Goal: Check status: Check status

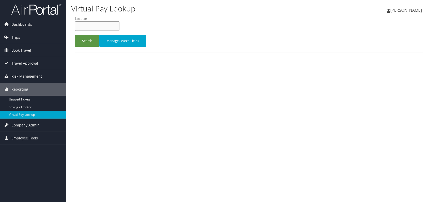
paste input "YFSVIU"
type input "YFSVIU"
click at [90, 46] on button "Search" at bounding box center [87, 41] width 24 height 12
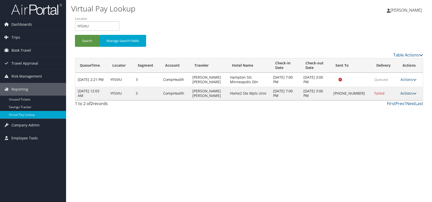
click at [413, 95] on link "Actions" at bounding box center [409, 93] width 16 height 5
click at [393, 114] on link "Delivery Information" at bounding box center [393, 117] width 44 height 9
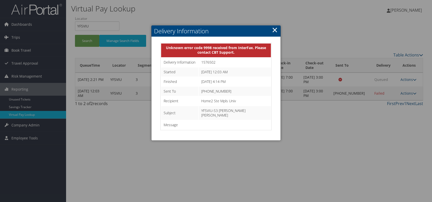
click at [278, 30] on link "×" at bounding box center [275, 30] width 6 height 10
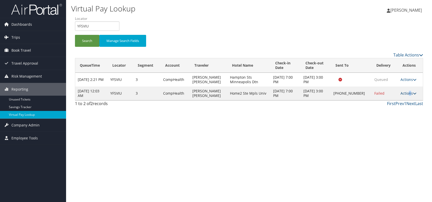
drag, startPoint x: 409, startPoint y: 91, endPoint x: 397, endPoint y: 98, distance: 14.3
click at [408, 91] on link "Actions" at bounding box center [409, 93] width 16 height 5
click at [387, 109] on link "Logs" at bounding box center [393, 109] width 44 height 9
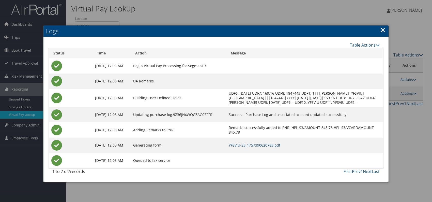
click at [280, 148] on link "YFSVIU-S3_1757390620783.pdf" at bounding box center [255, 145] width 52 height 5
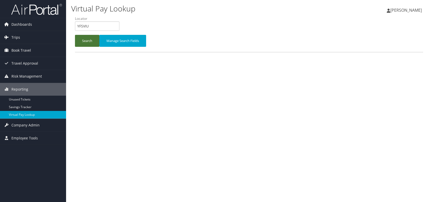
click at [86, 40] on button "Search" at bounding box center [87, 41] width 24 height 12
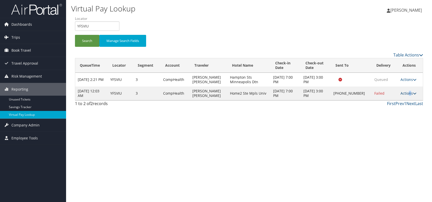
click at [409, 92] on link "Actions" at bounding box center [409, 93] width 16 height 5
click at [396, 108] on link "Logs" at bounding box center [393, 109] width 44 height 9
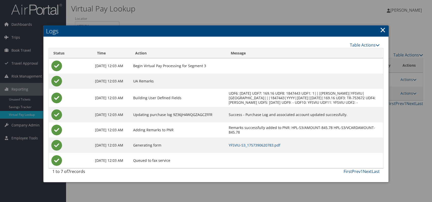
click at [381, 28] on link "×" at bounding box center [383, 30] width 6 height 10
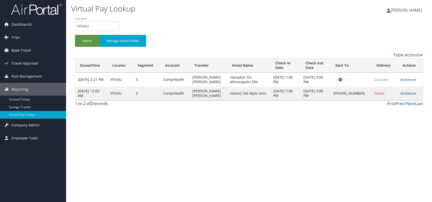
click at [408, 93] on link "Actions" at bounding box center [409, 93] width 16 height 5
click at [393, 103] on link "Resend" at bounding box center [393, 100] width 44 height 9
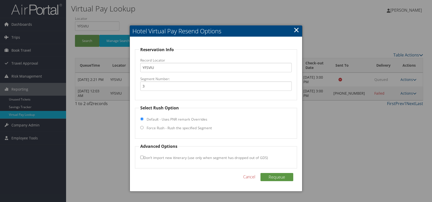
click at [142, 128] on input "Force Rush - Rush the specified Segment" at bounding box center [141, 127] width 3 height 3
radio input "true"
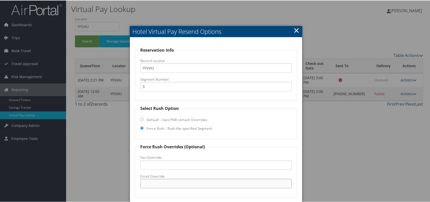
click at [152, 181] on input "Email Override" at bounding box center [216, 182] width 152 height 9
paste input "MSPTC_Home2 @Hilton.com"
click at [169, 183] on input "MSPTC_Home2 @Hilton.com" at bounding box center [216, 182] width 152 height 9
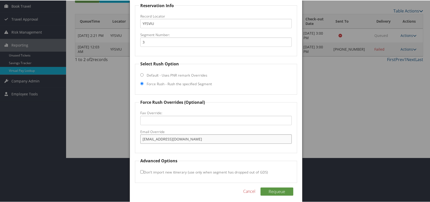
scroll to position [47, 0]
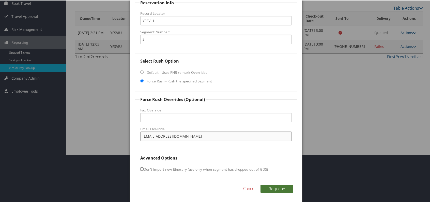
type input "MSPTC_Home2@Hilton.com"
click at [278, 189] on button "Requeue" at bounding box center [277, 188] width 33 height 8
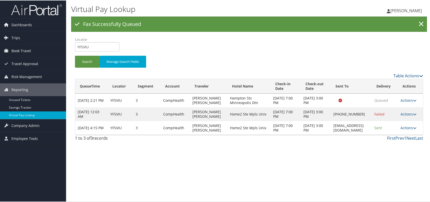
scroll to position [0, 0]
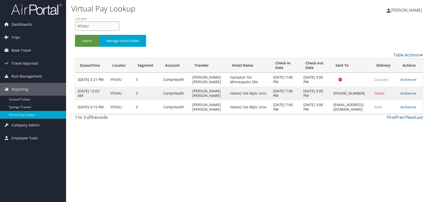
drag, startPoint x: 78, startPoint y: 27, endPoint x: 73, endPoint y: 27, distance: 4.8
click at [75, 27] on form "QueueTime Locator YFSVIU Segment Account Traveler Hotel Name Check-in Date Chec…" at bounding box center [249, 34] width 349 height 36
click at [84, 41] on button "Search" at bounding box center [87, 41] width 24 height 12
drag, startPoint x: 85, startPoint y: 24, endPoint x: 77, endPoint y: 25, distance: 8.7
click at [75, 25] on input "YFSVIU" at bounding box center [97, 25] width 45 height 9
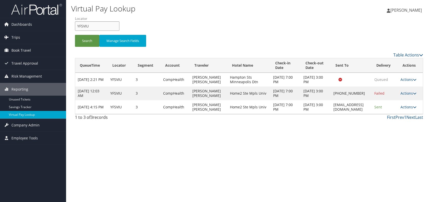
paste input "WRVOM"
click at [86, 44] on button "Search" at bounding box center [87, 41] width 24 height 12
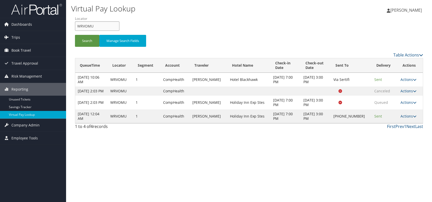
drag, startPoint x: 93, startPoint y: 25, endPoint x: 78, endPoint y: 26, distance: 15.3
click at [78, 26] on input "WRVOMU" at bounding box center [97, 25] width 45 height 9
paste input "APWPO"
click at [89, 46] on button "Search" at bounding box center [87, 41] width 24 height 12
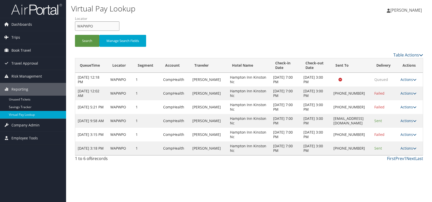
drag, startPoint x: 104, startPoint y: 22, endPoint x: 79, endPoint y: 26, distance: 24.5
click at [79, 26] on input "WAPWPO" at bounding box center [97, 25] width 45 height 9
drag, startPoint x: 92, startPoint y: 25, endPoint x: 72, endPoint y: 27, distance: 20.2
click at [75, 27] on form "QueueTime Locator WAPWPO Segment Account Traveler Hotel Name Check-in Date Chec…" at bounding box center [249, 34] width 349 height 36
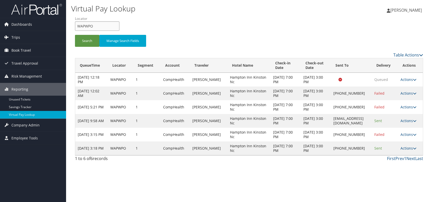
paste input "IHDPGJ"
click at [85, 44] on button "Search" at bounding box center [87, 41] width 24 height 12
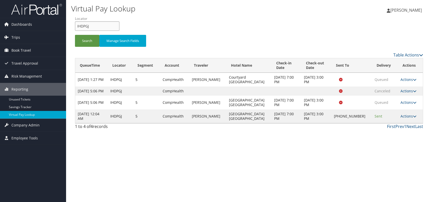
drag, startPoint x: 94, startPoint y: 24, endPoint x: 77, endPoint y: 26, distance: 16.9
click at [77, 26] on input "IHDPGJ" at bounding box center [97, 25] width 45 height 9
paste input "YMEGAS"
click at [86, 26] on input "YMEGAS" at bounding box center [97, 25] width 45 height 9
click at [84, 37] on button "Search" at bounding box center [87, 41] width 24 height 12
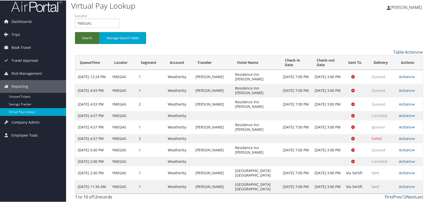
scroll to position [17, 0]
click at [416, 195] on link "Last" at bounding box center [420, 197] width 8 height 6
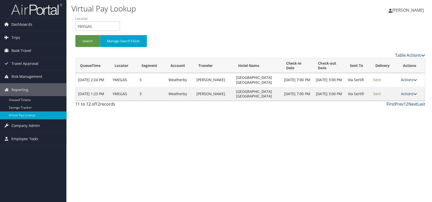
scroll to position [0, 0]
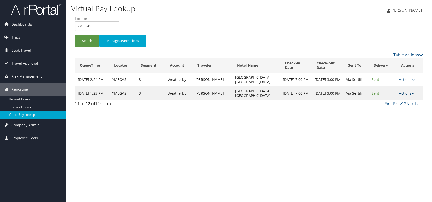
click at [411, 93] on link "Actions" at bounding box center [407, 93] width 16 height 5
click at [346, 136] on div "Virtual Pay Lookup [PERSON_NAME] [PERSON_NAME] My Settings Travel Agency Contac…" at bounding box center [249, 101] width 366 height 202
drag, startPoint x: 92, startPoint y: 26, endPoint x: 76, endPoint y: 25, distance: 16.8
click at [76, 25] on input "YMEGAS" at bounding box center [97, 25] width 45 height 9
paste input "FAVTZZ"
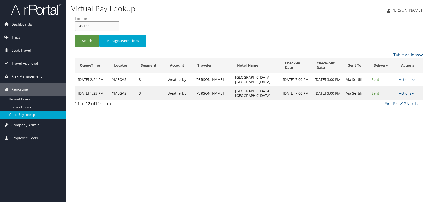
click at [86, 24] on input "FAVTZZ" at bounding box center [97, 25] width 45 height 9
click at [86, 41] on button "Search" at bounding box center [87, 41] width 24 height 12
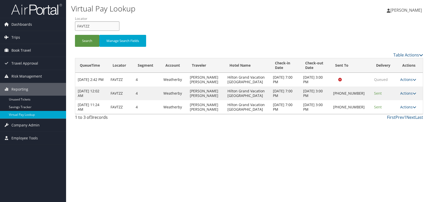
drag, startPoint x: 94, startPoint y: 26, endPoint x: 77, endPoint y: 24, distance: 16.4
click at [75, 25] on form "QueueTime Locator FAVTZZ Segment Account Traveler Hotel Name Check-in Date Chec…" at bounding box center [249, 34] width 349 height 36
paste input "AKDPGT"
click at [86, 41] on button "Search" at bounding box center [87, 41] width 24 height 12
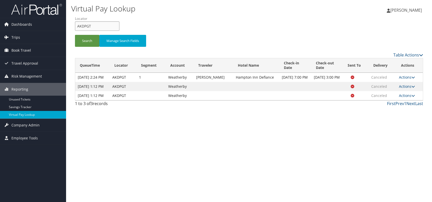
drag, startPoint x: 86, startPoint y: 27, endPoint x: 76, endPoint y: 27, distance: 10.0
click at [76, 27] on input "AKDPGT" at bounding box center [97, 25] width 45 height 9
paste input "YZKYRG"
click at [84, 38] on button "Search" at bounding box center [87, 41] width 24 height 12
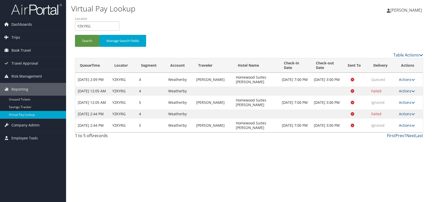
click at [411, 128] on link "Actions" at bounding box center [407, 125] width 16 height 5
click at [400, 148] on link "Logs" at bounding box center [398, 150] width 32 height 9
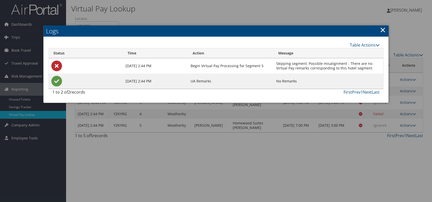
drag, startPoint x: 382, startPoint y: 30, endPoint x: 387, endPoint y: 60, distance: 29.8
click at [382, 30] on link "×" at bounding box center [383, 30] width 6 height 10
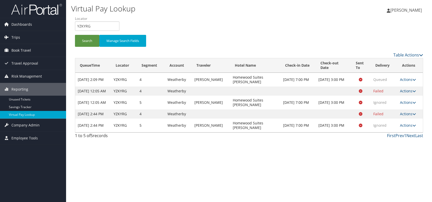
drag, startPoint x: 411, startPoint y: 118, endPoint x: 409, endPoint y: 124, distance: 6.9
click at [410, 116] on link "Actions" at bounding box center [408, 113] width 16 height 5
click at [399, 135] on link "Logs" at bounding box center [399, 136] width 32 height 9
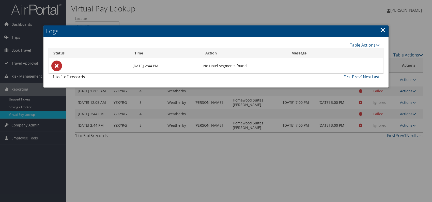
click at [385, 30] on link "×" at bounding box center [383, 30] width 6 height 10
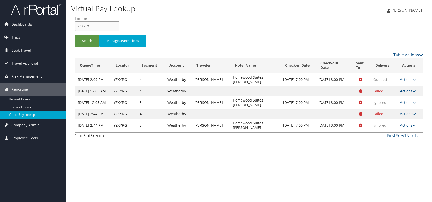
drag, startPoint x: 94, startPoint y: 24, endPoint x: 74, endPoint y: 23, distance: 20.1
click at [75, 23] on form "QueueTime Locator YZKYRG Segment Account Traveler Hotel Name Check-in Date Chec…" at bounding box center [249, 34] width 349 height 36
paste input "WSQDBS"
click at [89, 41] on button "Search" at bounding box center [87, 41] width 24 height 12
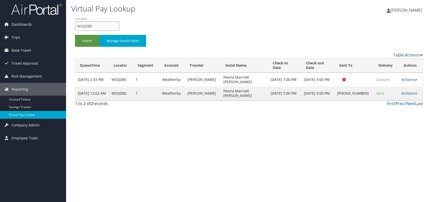
drag, startPoint x: 99, startPoint y: 26, endPoint x: 73, endPoint y: 24, distance: 26.3
click at [75, 24] on form "QueueTime Locator WSQDBS Segment Account Traveler Hotel Name Check-in Date Chec…" at bounding box center [249, 34] width 349 height 36
paste input "JUSJFE"
click at [86, 26] on input "JUSJFE" at bounding box center [97, 25] width 45 height 9
click at [84, 41] on button "Search" at bounding box center [87, 41] width 24 height 12
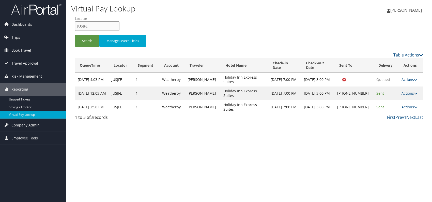
drag, startPoint x: 82, startPoint y: 25, endPoint x: 74, endPoint y: 24, distance: 7.9
click at [75, 24] on form "QueueTime Locator JUSJFE Segment Account Traveler Hotel Name Check-in Date Chec…" at bounding box center [249, 34] width 349 height 36
paste input "YVQSCI"
type input "YVQSCI"
click at [88, 43] on button "Search" at bounding box center [87, 41] width 24 height 12
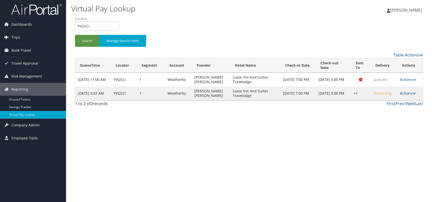
click at [409, 95] on link "Actions" at bounding box center [408, 93] width 16 height 5
click at [387, 111] on link "Logs" at bounding box center [393, 109] width 44 height 9
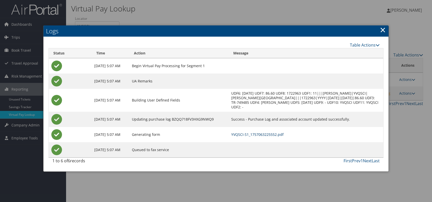
click at [284, 133] on link "YVQSCI-S1_1757063225552.pdf" at bounding box center [258, 134] width 52 height 5
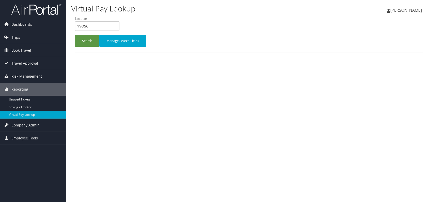
click at [77, 25] on input "YVQSCI" at bounding box center [97, 25] width 45 height 9
click at [86, 25] on input "YZKYRG" at bounding box center [97, 25] width 45 height 9
click at [82, 37] on button "Search" at bounding box center [87, 41] width 24 height 12
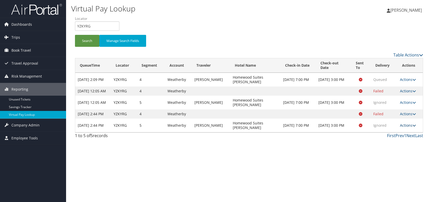
click at [411, 128] on link "Actions" at bounding box center [408, 125] width 16 height 5
click at [330, 160] on div "Virtual Pay Lookup [PERSON_NAME] [PERSON_NAME] My Settings Travel Agency Contac…" at bounding box center [249, 101] width 366 height 202
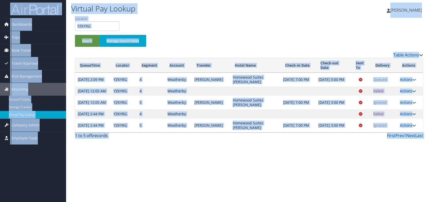
click at [279, 157] on div "Virtual Pay Lookup [PERSON_NAME] [PERSON_NAME] My Settings Travel Agency Contac…" at bounding box center [249, 101] width 366 height 202
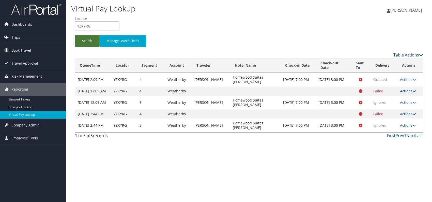
click at [90, 42] on button "Search" at bounding box center [87, 41] width 24 height 12
click at [89, 41] on button "Search" at bounding box center [87, 41] width 24 height 12
click at [413, 127] on icon at bounding box center [415, 126] width 4 height 4
click at [399, 141] on link "Resend" at bounding box center [399, 141] width 32 height 9
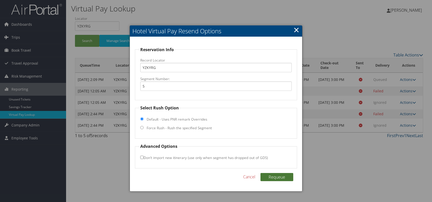
click at [280, 178] on button "Requeue" at bounding box center [277, 177] width 33 height 8
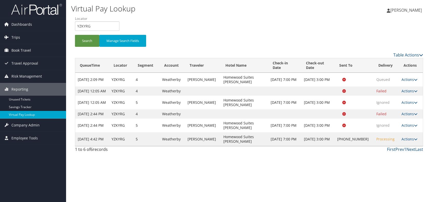
click at [251, 169] on div "Virtual Pay Lookup [PERSON_NAME] [PERSON_NAME] My Settings Travel Agency Contac…" at bounding box center [249, 101] width 366 height 202
click at [87, 41] on button "Search" at bounding box center [87, 41] width 24 height 12
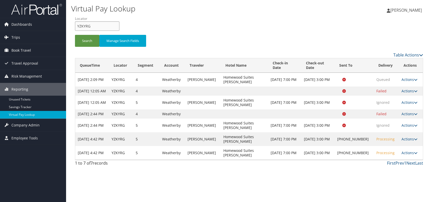
drag, startPoint x: 88, startPoint y: 26, endPoint x: 76, endPoint y: 26, distance: 12.2
click at [76, 26] on input "YZKYRG" at bounding box center [97, 25] width 45 height 9
paste input "FFZBEW"
click at [86, 24] on input "FFZBEW" at bounding box center [97, 25] width 45 height 9
type input "FFZBEW"
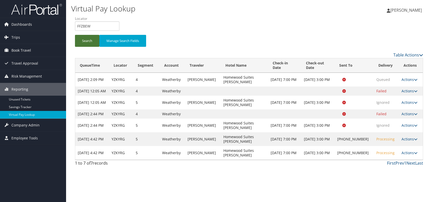
click at [84, 44] on button "Search" at bounding box center [87, 41] width 24 height 12
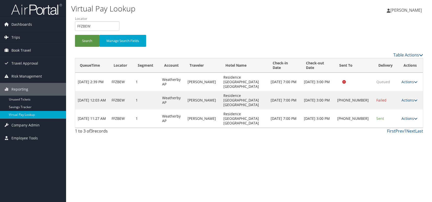
click at [412, 116] on link "Actions" at bounding box center [410, 118] width 16 height 5
click at [385, 129] on link "Logs" at bounding box center [393, 129] width 44 height 9
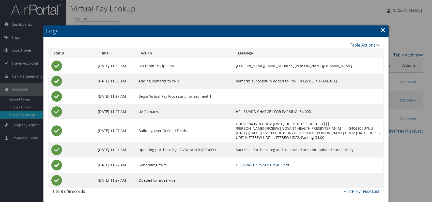
click at [249, 165] on link "FFZBEW-S1_1757431629403.pdf" at bounding box center [262, 165] width 53 height 5
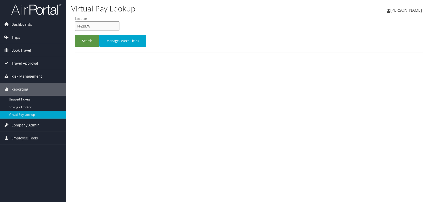
click at [67, 24] on div "Virtual Pay Lookup Romina Kwock Romina Kwock My Settings Travel Agency Contacts…" at bounding box center [249, 101] width 366 height 202
paste input "AFEFGP"
type input "AFEFGP"
click at [87, 41] on button "Search" at bounding box center [87, 41] width 24 height 12
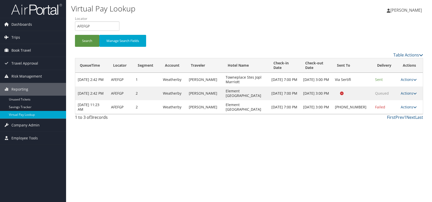
drag, startPoint x: 414, startPoint y: 108, endPoint x: 412, endPoint y: 112, distance: 4.5
click at [414, 108] on icon at bounding box center [416, 107] width 4 height 4
click at [396, 124] on link "Logs" at bounding box center [393, 123] width 44 height 9
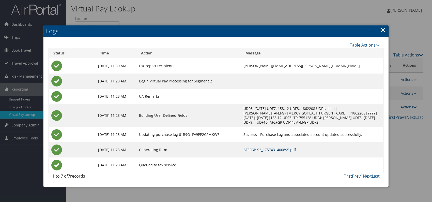
click at [270, 148] on link "AFEFGP-S2_1757431400895.pdf" at bounding box center [270, 149] width 53 height 5
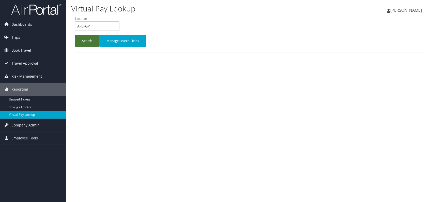
drag, startPoint x: 81, startPoint y: 43, endPoint x: 84, endPoint y: 44, distance: 2.8
click at [81, 43] on button "Search" at bounding box center [87, 41] width 24 height 12
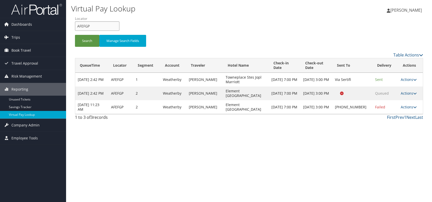
click at [75, 28] on form "QueueTime Locator AFEFGP Segment Account Traveler Hotel Name Check-in Date Chec…" at bounding box center [249, 34] width 349 height 36
paste input "FIGVBS"
type input "FIGVBS"
click at [83, 37] on button "Search" at bounding box center [87, 41] width 24 height 12
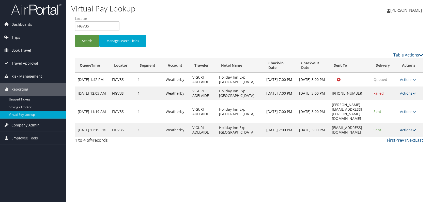
click at [415, 127] on link "Actions" at bounding box center [408, 129] width 16 height 5
click at [399, 137] on link "Logs" at bounding box center [402, 136] width 32 height 9
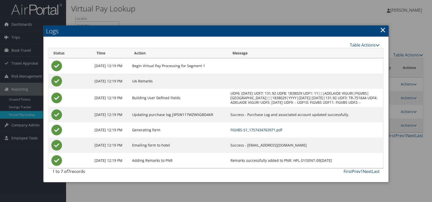
click at [271, 132] on link "FIGVBS-S1_1757434763971.pdf" at bounding box center [257, 129] width 52 height 5
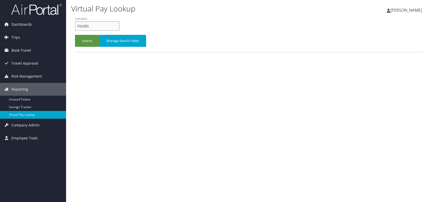
drag, startPoint x: 78, startPoint y: 26, endPoint x: 67, endPoint y: 26, distance: 10.4
click at [67, 26] on div "Virtual Pay Lookup [PERSON_NAME] [PERSON_NAME] My Settings Travel Agency Contac…" at bounding box center [249, 101] width 366 height 202
paste input "WJXCPX"
type input "WJXCPX"
click at [84, 41] on button "Search" at bounding box center [87, 41] width 24 height 12
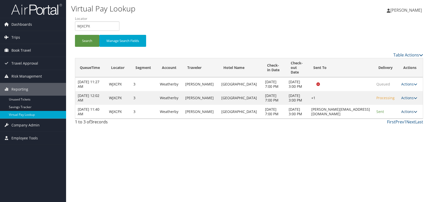
click at [410, 114] on link "Actions" at bounding box center [410, 111] width 16 height 5
click at [391, 139] on link "Logs" at bounding box center [400, 139] width 32 height 9
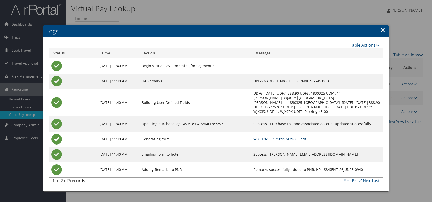
click at [279, 137] on link "WJXCPX-S3_1750952439803.pdf" at bounding box center [280, 139] width 53 height 5
